Goal: Transaction & Acquisition: Book appointment/travel/reservation

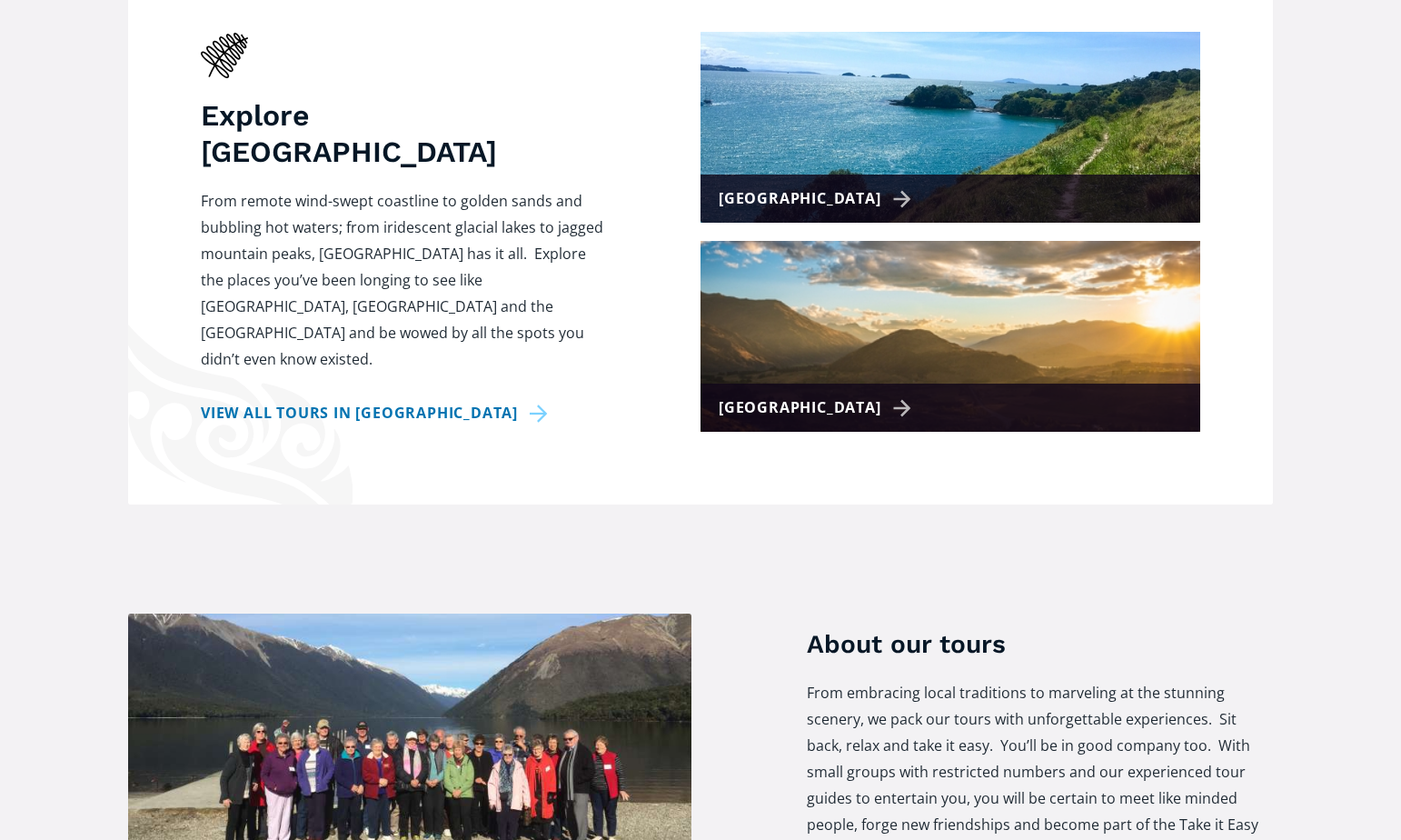
scroll to position [822, 0]
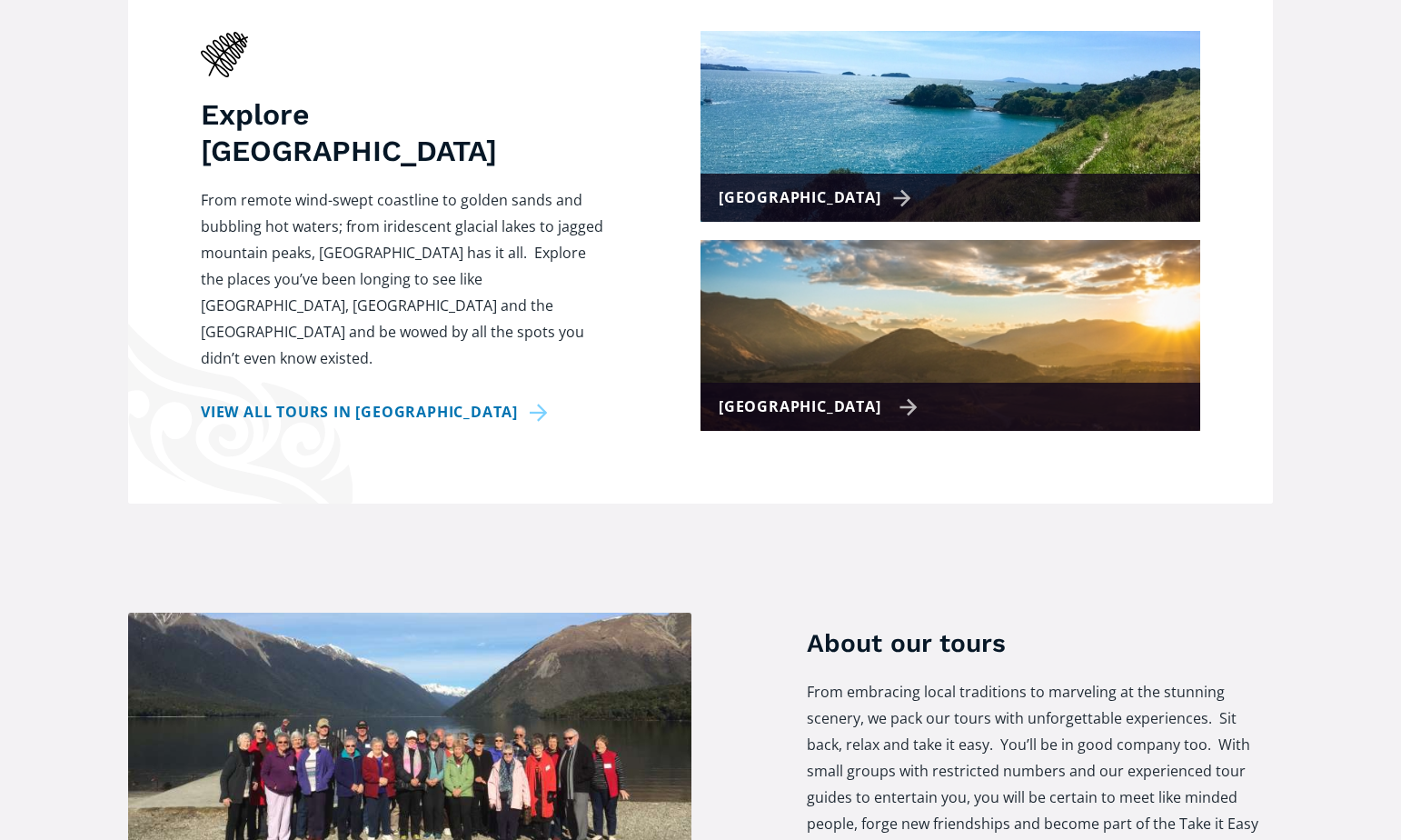
click at [883, 382] on div "[GEOGRAPHIC_DATA]" at bounding box center [951, 406] width 500 height 48
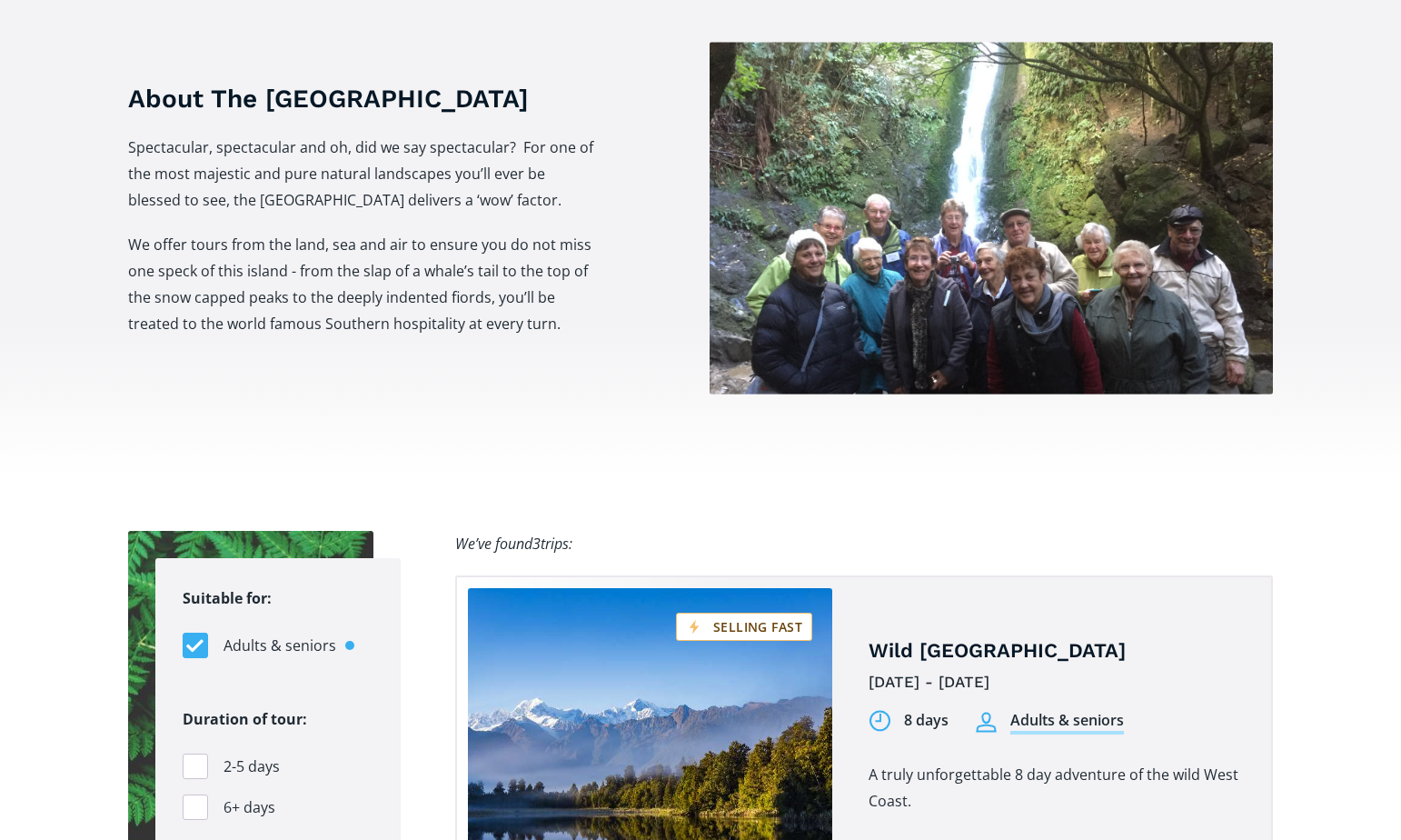
scroll to position [927, 0]
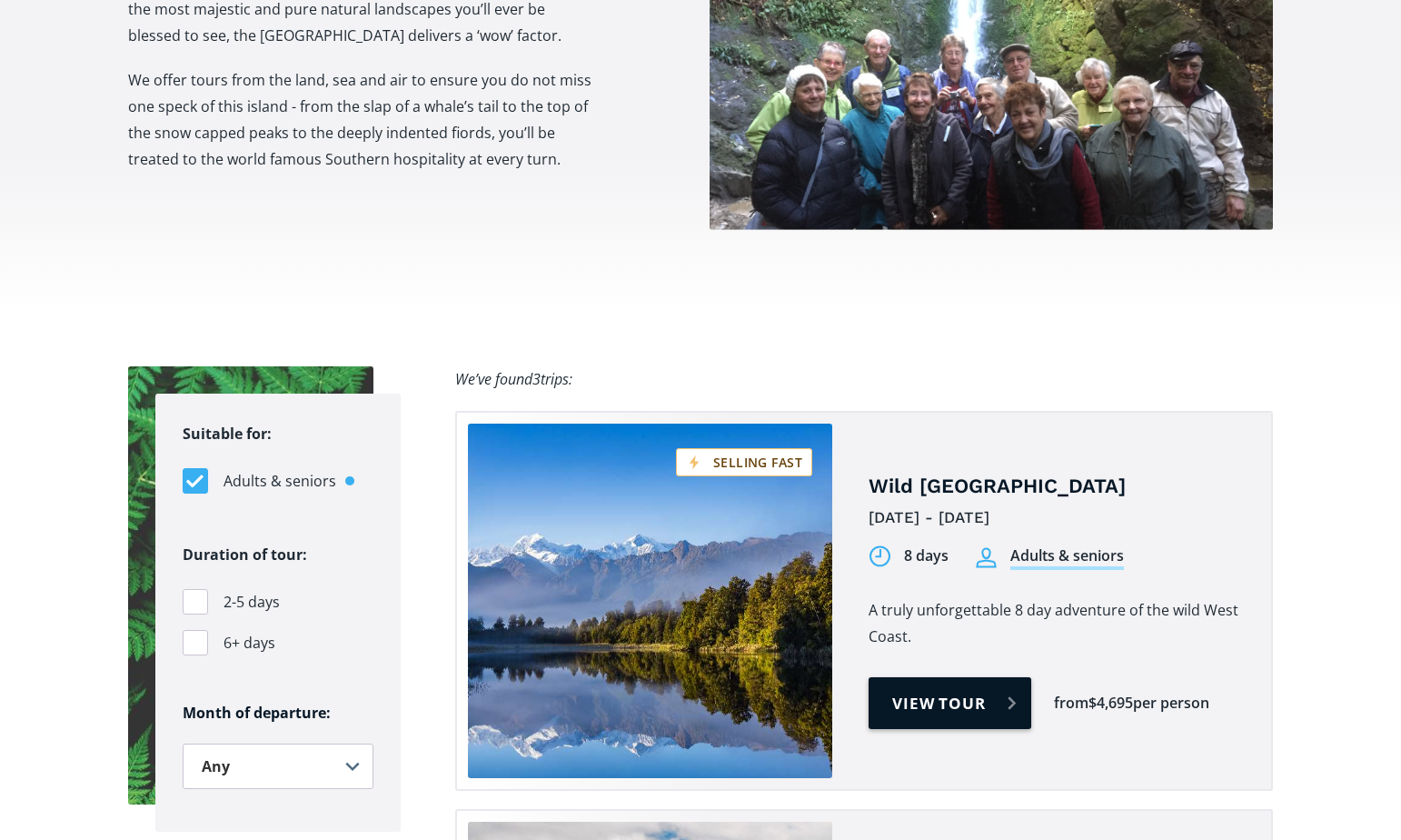
click at [944, 677] on link "View tour" at bounding box center [950, 703] width 163 height 52
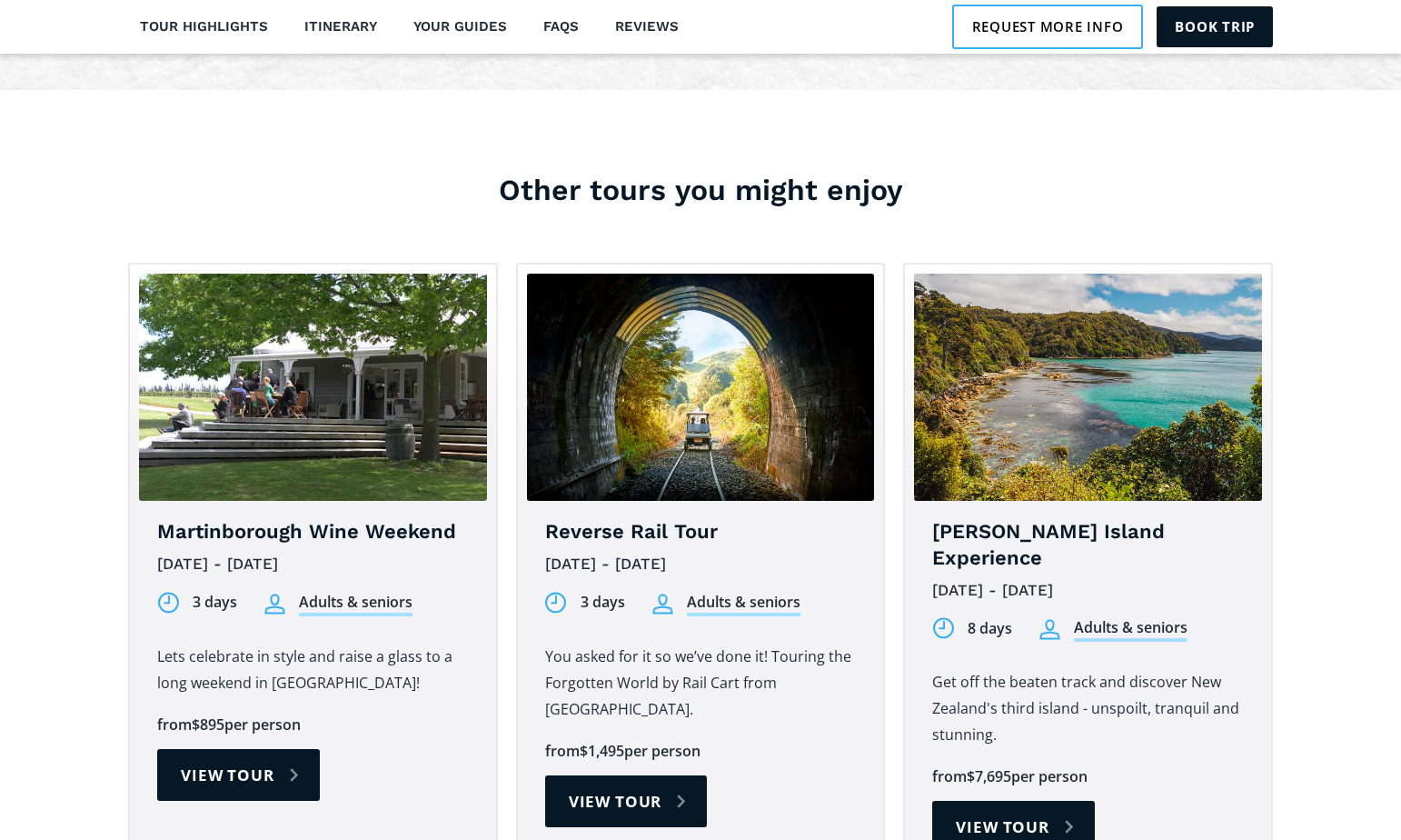
scroll to position [5712, 0]
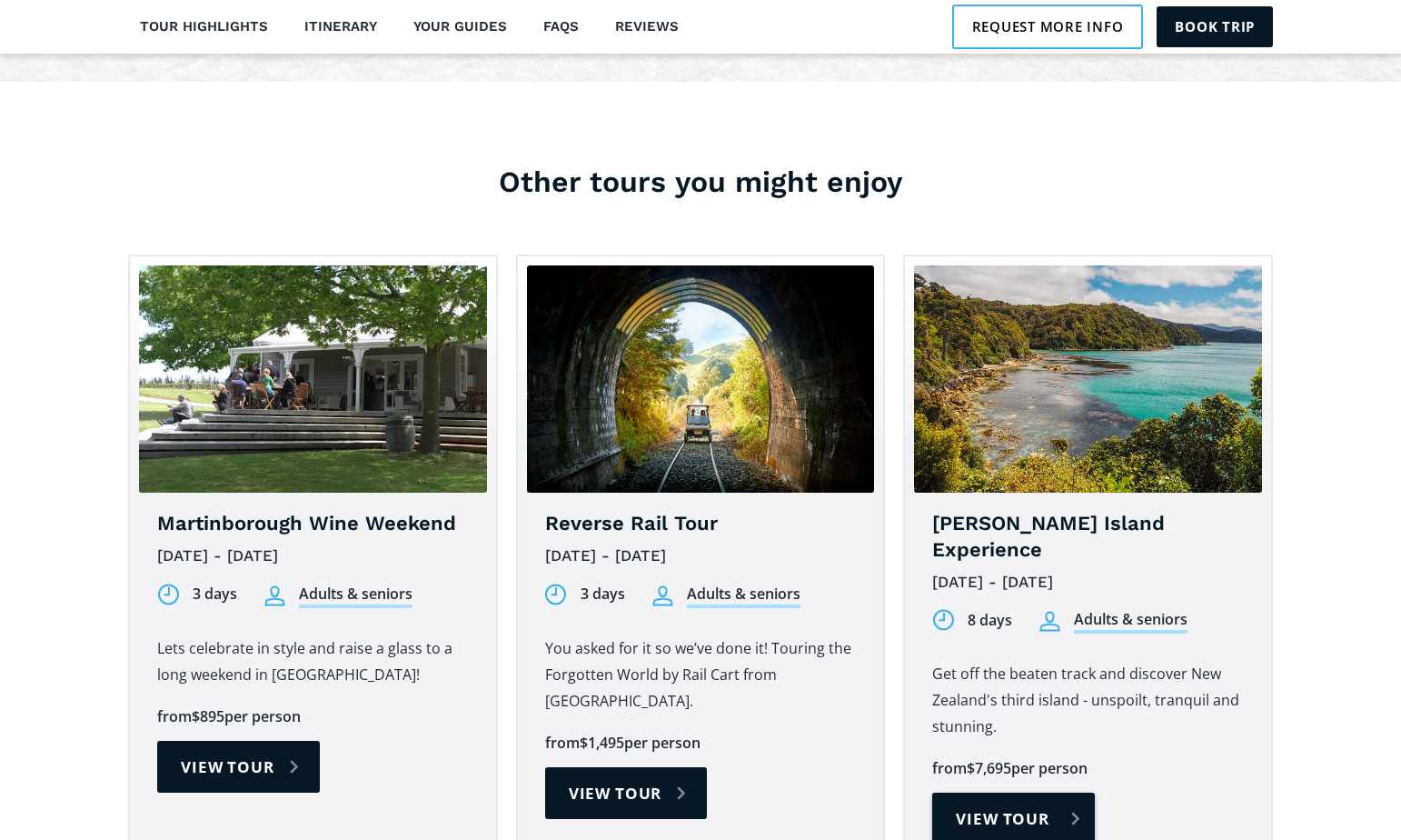
click at [990, 792] on link "View tour" at bounding box center [1013, 818] width 163 height 52
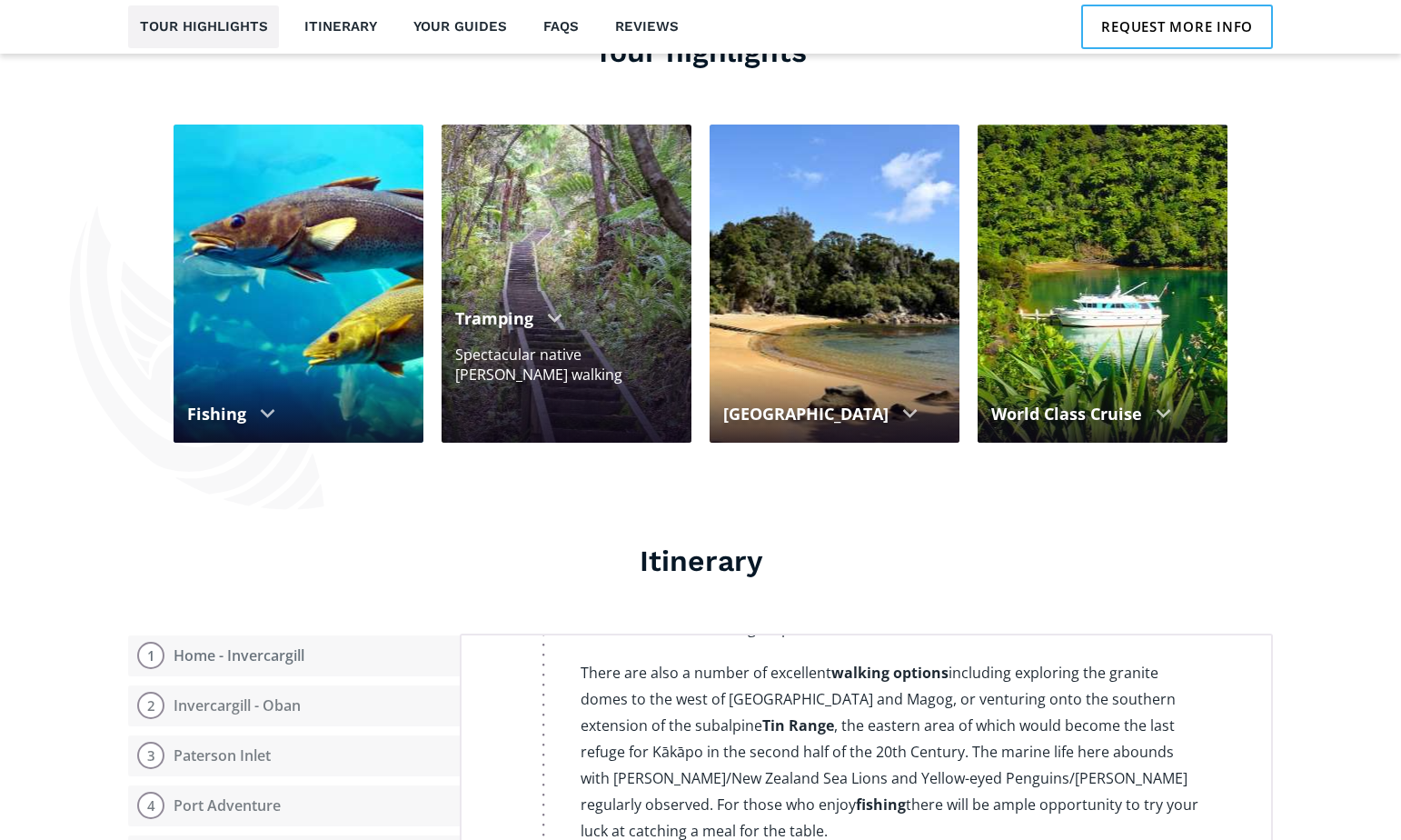
scroll to position [3719, 0]
